Goal: Information Seeking & Learning: Understand process/instructions

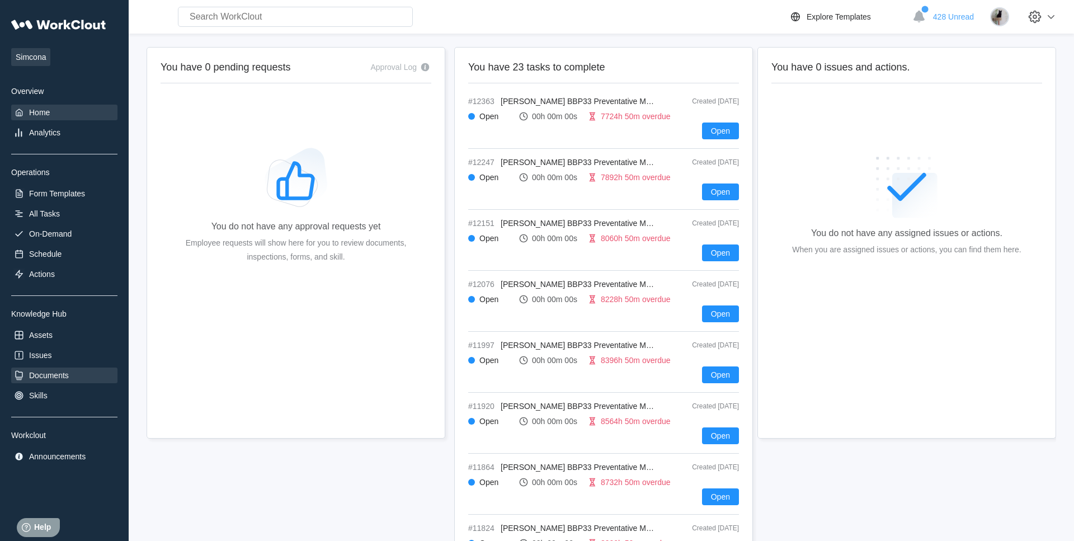
click at [72, 374] on div "Documents" at bounding box center [64, 375] width 106 height 16
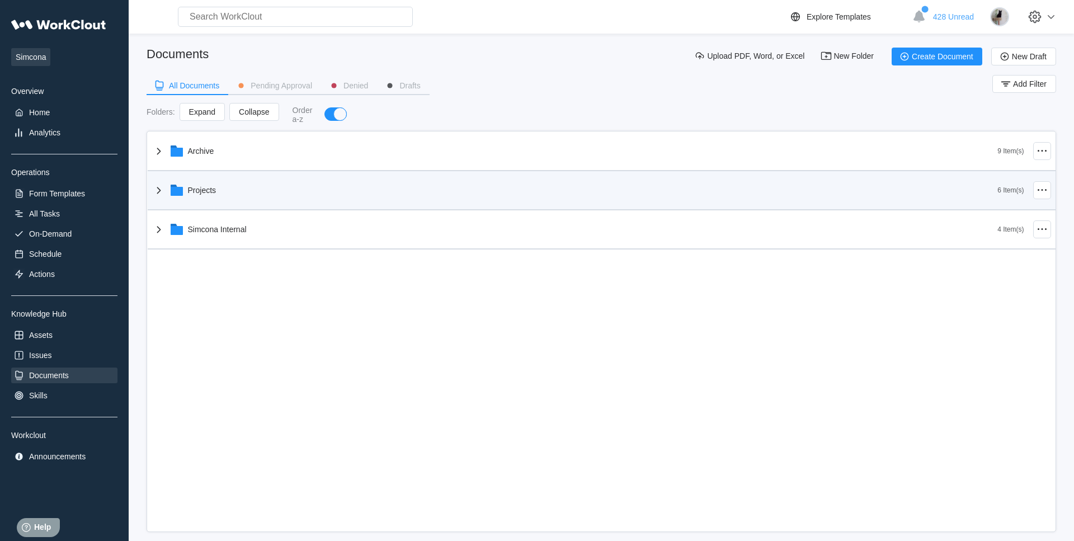
click at [259, 199] on div "Projects" at bounding box center [574, 190] width 845 height 29
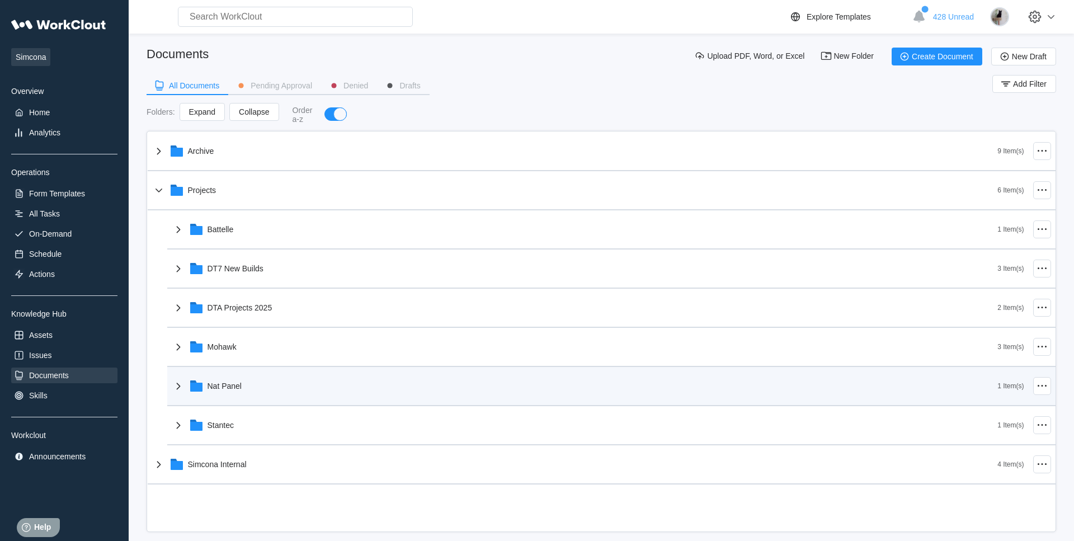
click at [273, 379] on div "Nat Panel" at bounding box center [585, 385] width 826 height 29
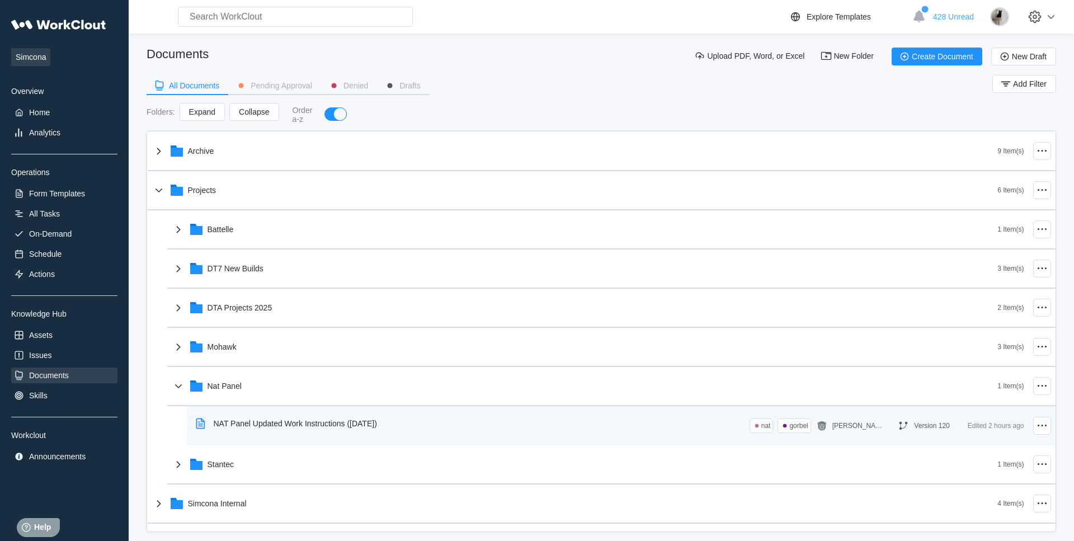
click at [288, 430] on div "NAT Panel Updated Work Instructions ([DATE])" at bounding box center [288, 423] width 195 height 26
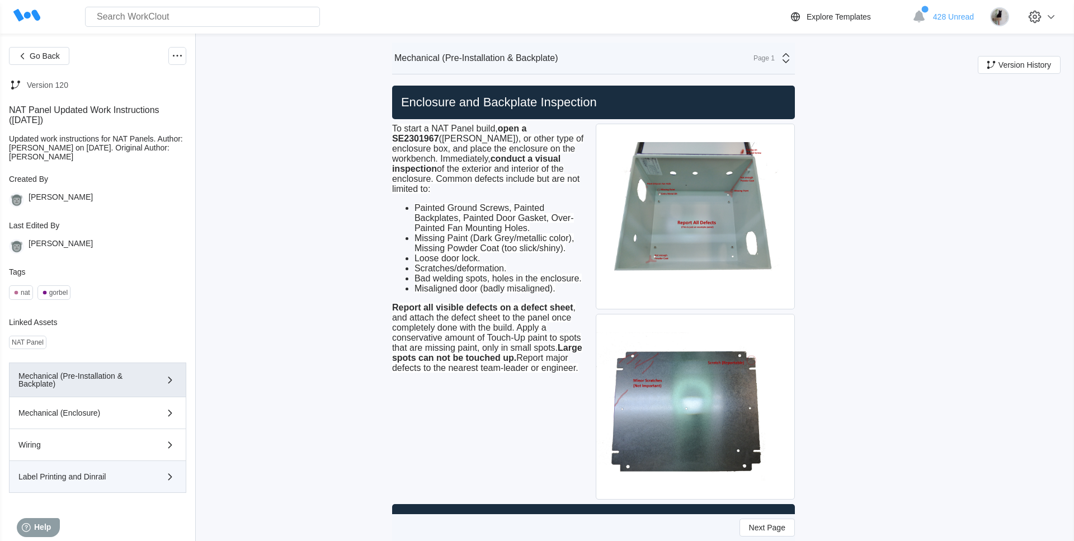
click at [84, 480] on div "Label Printing and Dinrail" at bounding box center [81, 476] width 126 height 8
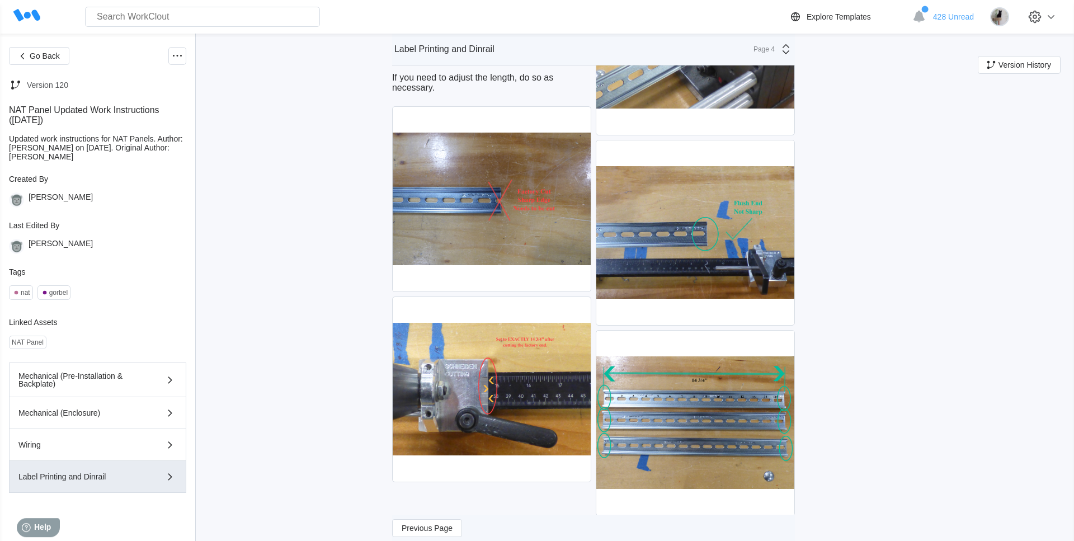
scroll to position [3245, 0]
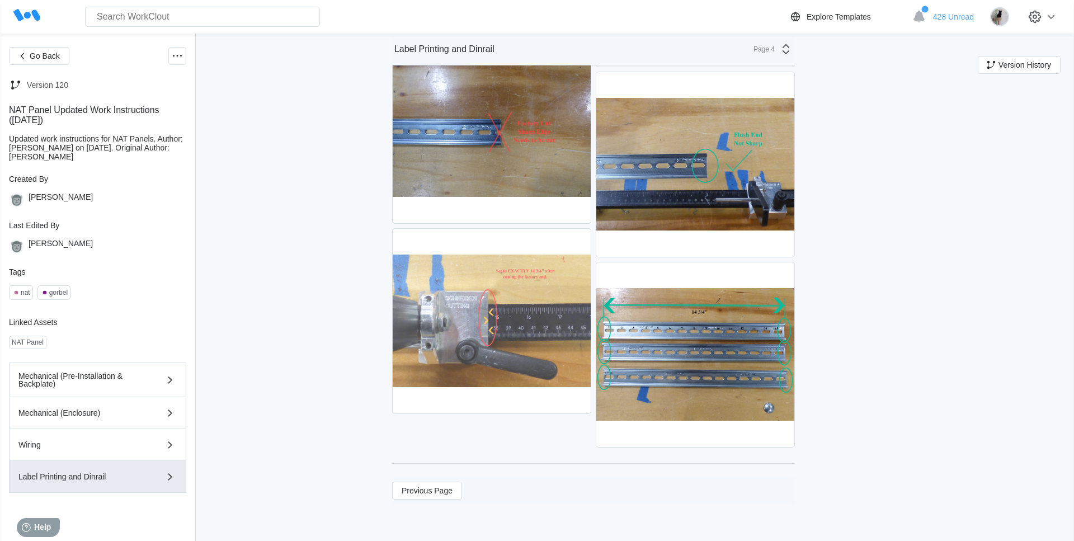
click at [454, 327] on img at bounding box center [492, 321] width 198 height 185
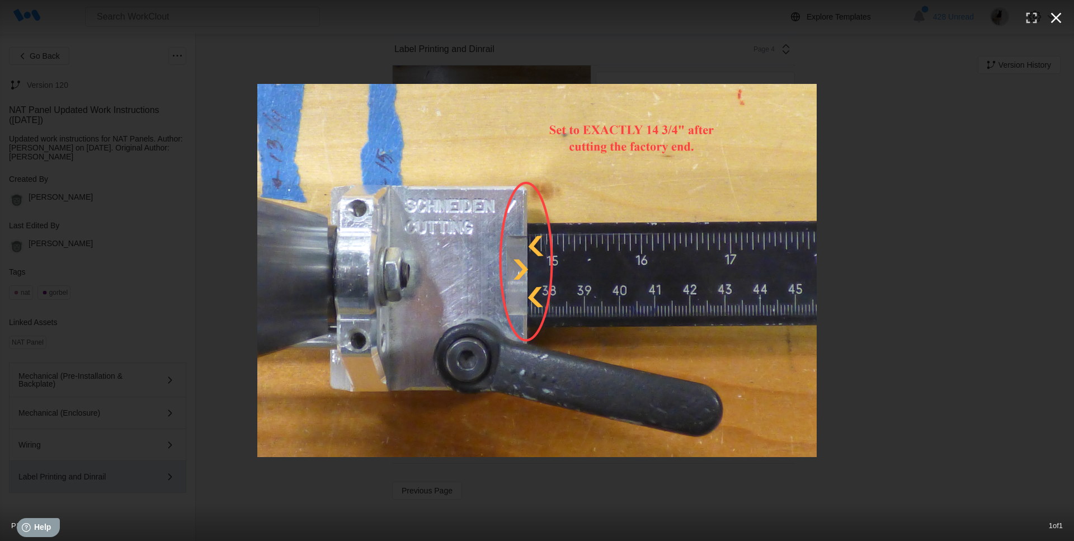
click at [1055, 14] on icon "button" at bounding box center [1056, 18] width 18 height 18
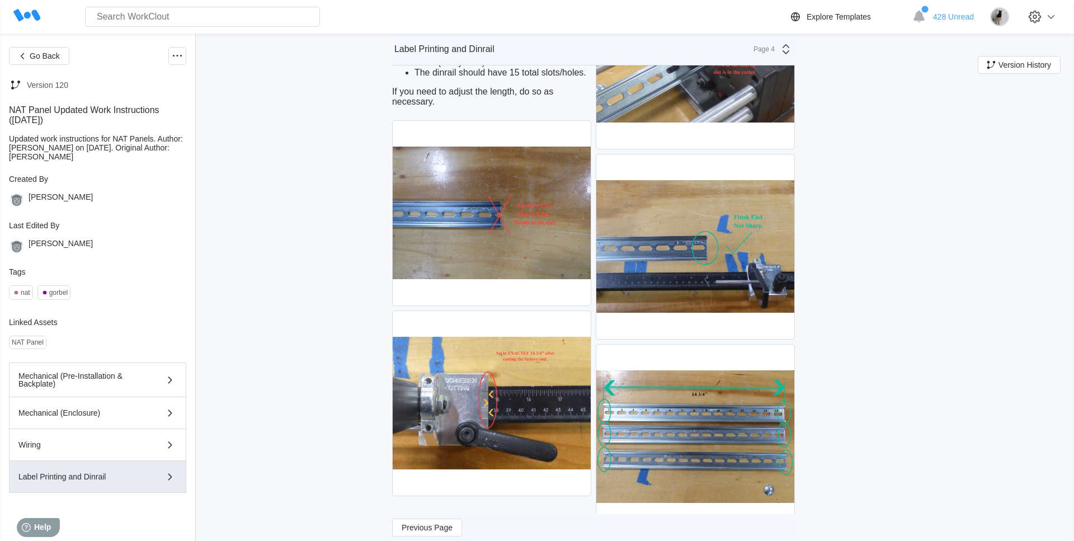
scroll to position [3188, 0]
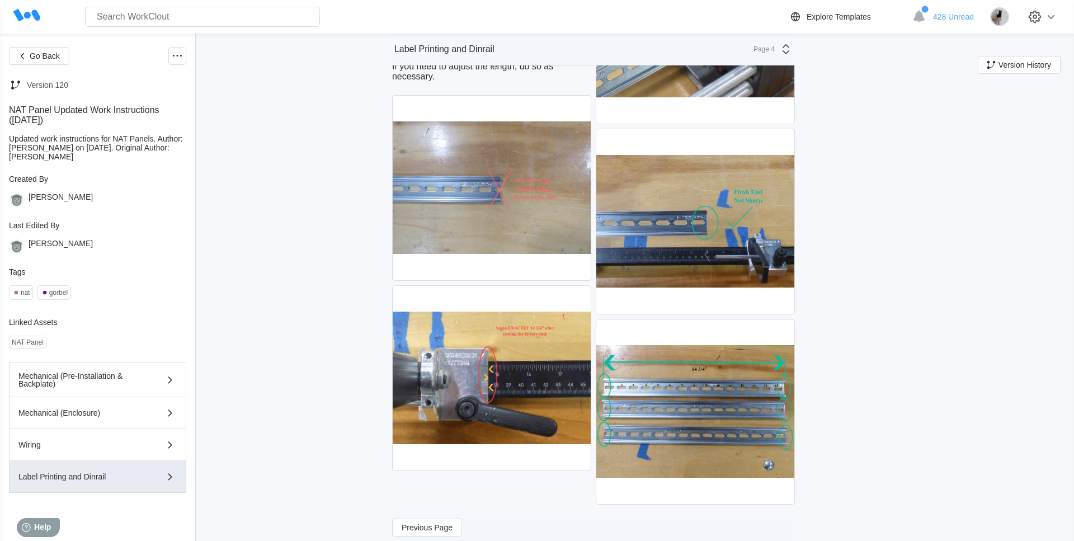
click at [548, 194] on img at bounding box center [492, 188] width 198 height 185
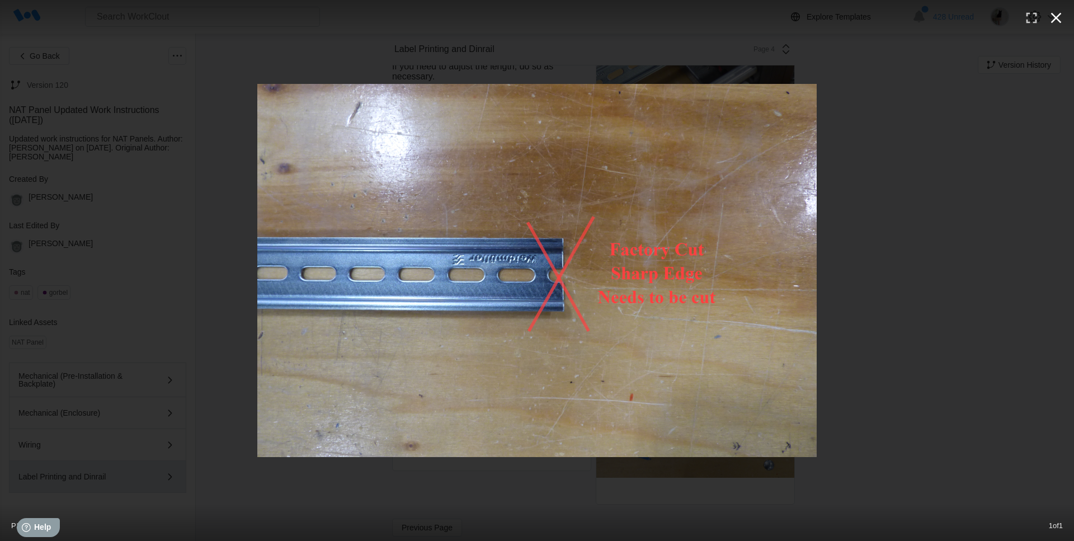
click at [1059, 21] on icon "button" at bounding box center [1056, 18] width 11 height 11
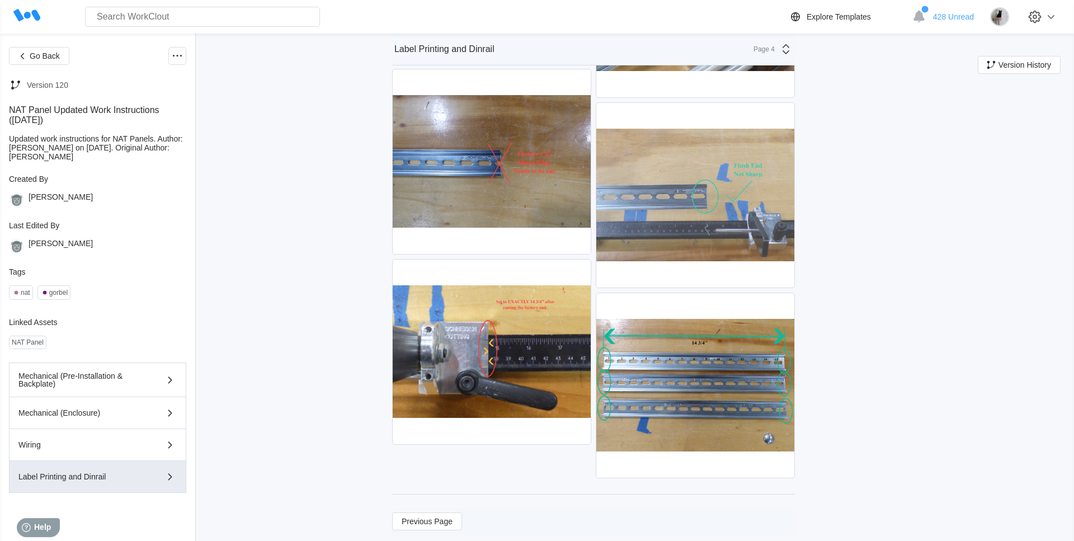
scroll to position [3245, 0]
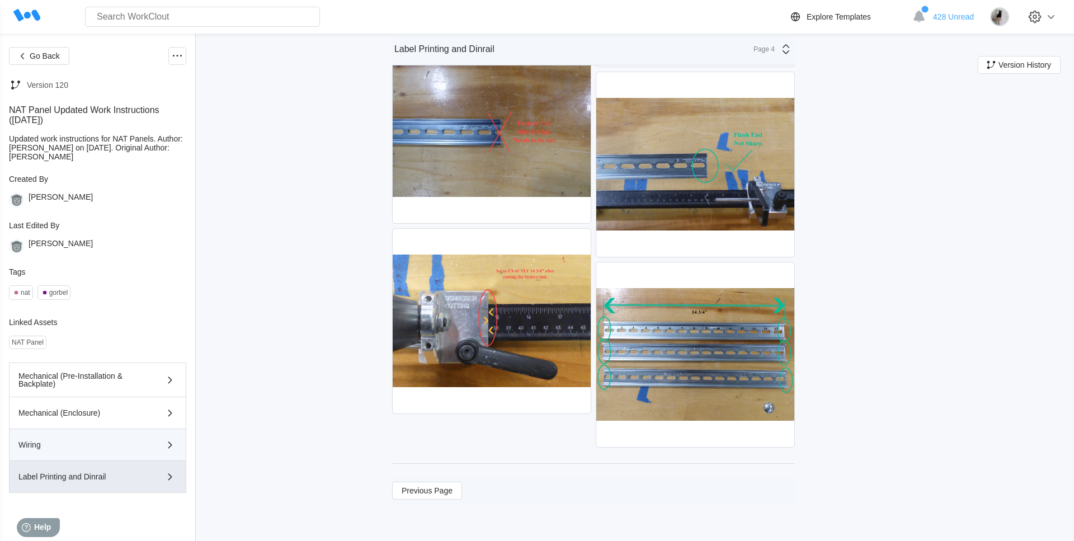
click at [103, 448] on div "Wiring" at bounding box center [81, 445] width 126 height 8
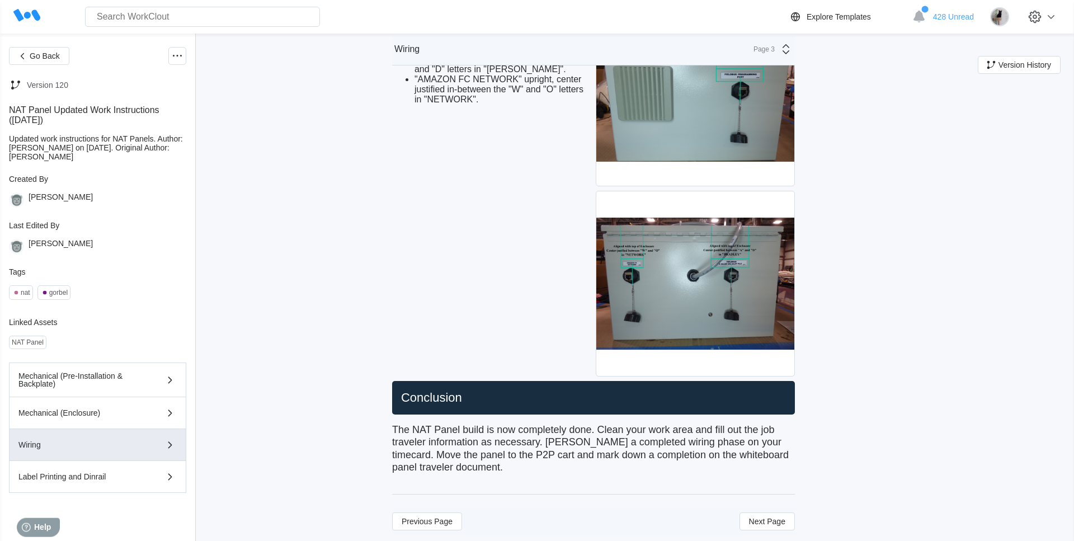
scroll to position [5458, 0]
